Goal: Transaction & Acquisition: Book appointment/travel/reservation

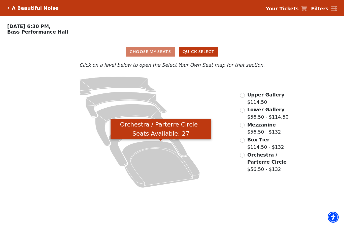
click at [156, 165] on icon "Orchestra / Parterre Circle - Seats Available: 27" at bounding box center [161, 163] width 78 height 47
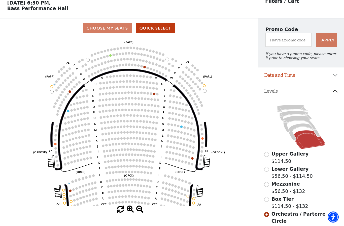
scroll to position [23, 0]
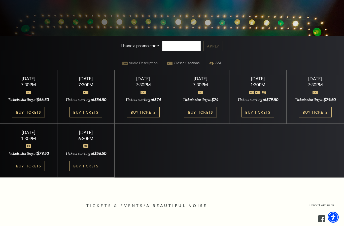
click at [26, 147] on img at bounding box center [28, 146] width 5 height 4
click at [33, 171] on link "Buy Tickets" at bounding box center [28, 165] width 33 height 10
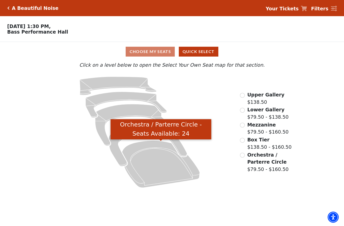
click at [155, 159] on icon "Orchestra / Parterre Circle - Seats Available: 24" at bounding box center [161, 163] width 78 height 47
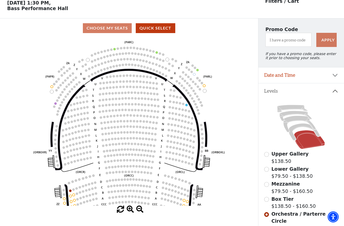
scroll to position [23, 0]
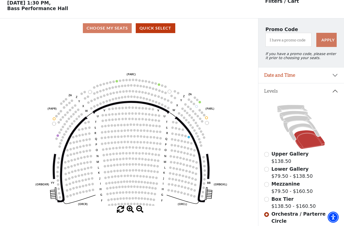
click at [298, 129] on icon at bounding box center [304, 131] width 31 height 17
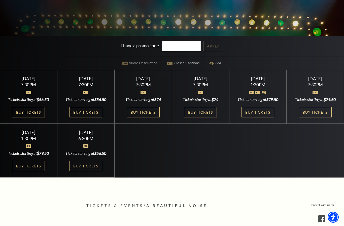
click at [86, 147] on img at bounding box center [85, 146] width 5 height 4
click at [90, 171] on link "Buy Tickets" at bounding box center [86, 165] width 33 height 10
click at [90, 168] on div "Sunday November 2 6:30PM Tickets starting at $56.50 Buy Tickets" at bounding box center [85, 150] width 57 height 54
click at [89, 171] on link "Buy Tickets" at bounding box center [86, 165] width 33 height 10
click at [36, 172] on div "Sunday November 2 1:30PM Tickets starting at $79.50 Buy Tickets" at bounding box center [28, 150] width 57 height 54
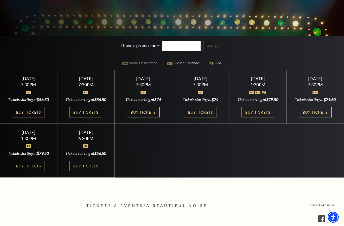
click at [34, 171] on link "Buy Tickets" at bounding box center [28, 165] width 33 height 10
click at [316, 117] on link "Buy Tickets" at bounding box center [315, 112] width 33 height 10
click at [262, 117] on link "Buy Tickets" at bounding box center [258, 112] width 33 height 10
click at [202, 117] on link "Buy Tickets" at bounding box center [200, 112] width 33 height 10
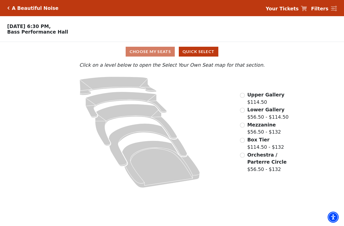
click at [140, 131] on icon "Box Tier - Seats Available: 11" at bounding box center [148, 144] width 78 height 43
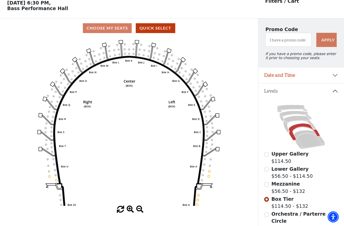
scroll to position [23, 0]
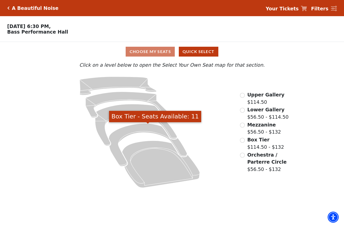
click at [142, 128] on icon "Box Tier - Seats Available: 11" at bounding box center [148, 144] width 78 height 43
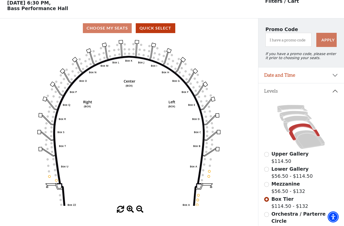
scroll to position [23, 0]
click at [294, 118] on icon at bounding box center [300, 124] width 33 height 17
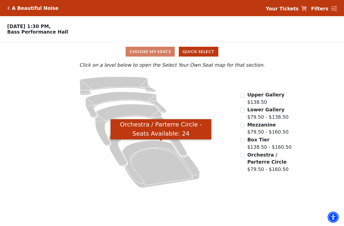
click at [172, 164] on icon "Orchestra / Parterre Circle - Seats Available: 24" at bounding box center [161, 163] width 78 height 47
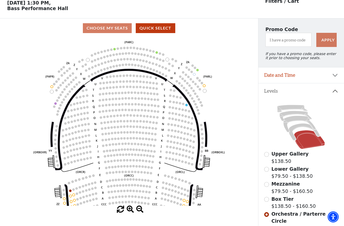
scroll to position [23, 0]
click at [296, 129] on icon at bounding box center [304, 131] width 31 height 17
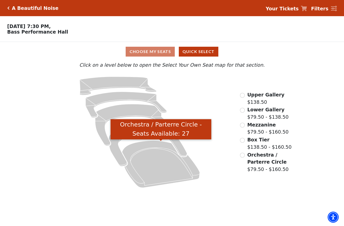
click at [154, 146] on icon "Orchestra / Parterre Circle - Seats Available: 27" at bounding box center [161, 163] width 78 height 47
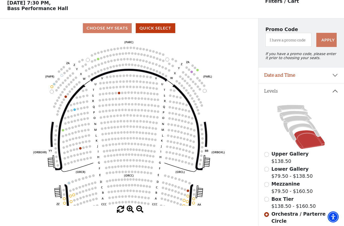
scroll to position [23, 0]
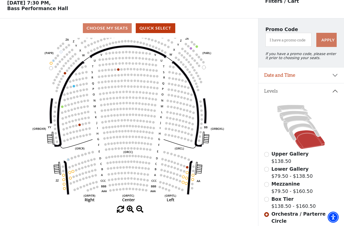
click at [297, 128] on icon at bounding box center [304, 131] width 31 height 17
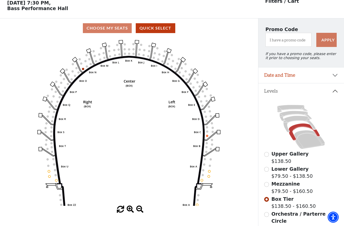
click at [295, 120] on icon at bounding box center [300, 124] width 33 height 17
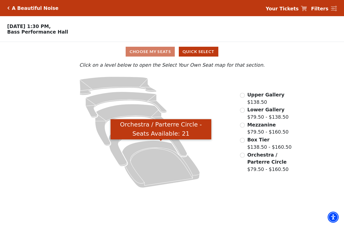
click at [164, 171] on icon "Orchestra / Parterre Circle - Seats Available: 21" at bounding box center [161, 163] width 78 height 47
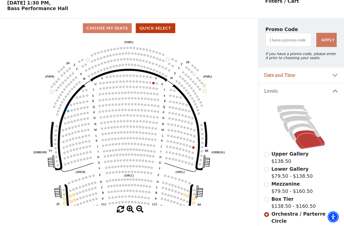
scroll to position [23, 0]
click at [300, 128] on icon at bounding box center [304, 131] width 31 height 17
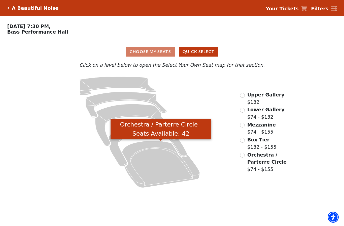
click at [171, 170] on icon "Orchestra / Parterre Circle - Seats Available: 42" at bounding box center [161, 163] width 78 height 47
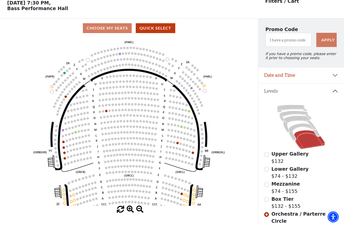
scroll to position [23, 0]
click at [300, 129] on icon at bounding box center [304, 131] width 31 height 17
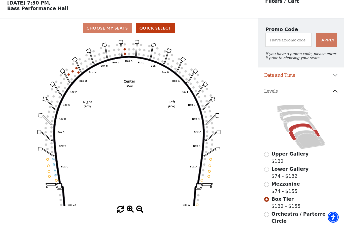
click at [126, 48] on icon "Left (BOX) Right (BOX) Center (BOX) Box ZZ Box U Box T Box S Box R Box Q Box P …" at bounding box center [129, 122] width 232 height 168
click at [125, 49] on circle at bounding box center [125, 49] width 2 height 2
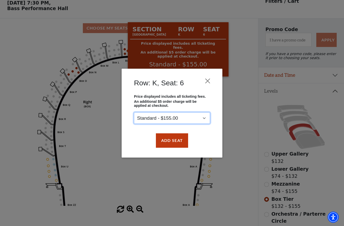
click at [206, 118] on select "Standard - $155.00" at bounding box center [172, 117] width 76 height 11
